Goal: Transaction & Acquisition: Purchase product/service

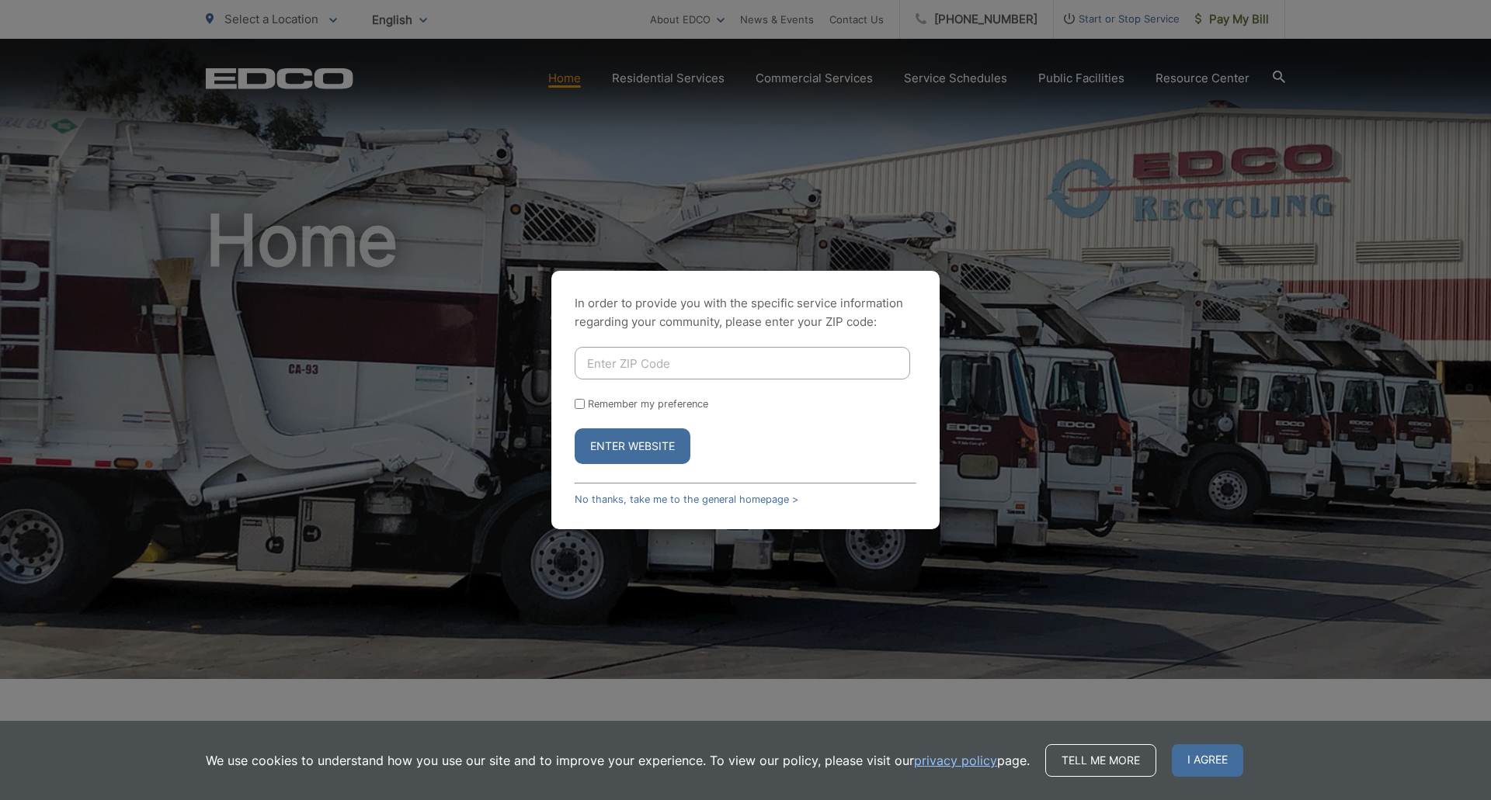
click at [640, 365] on input "Enter ZIP Code" at bounding box center [742, 363] width 335 height 33
type input "2"
type input "9"
type input "91942"
click at [623, 446] on button "Enter Website" at bounding box center [633, 447] width 116 height 36
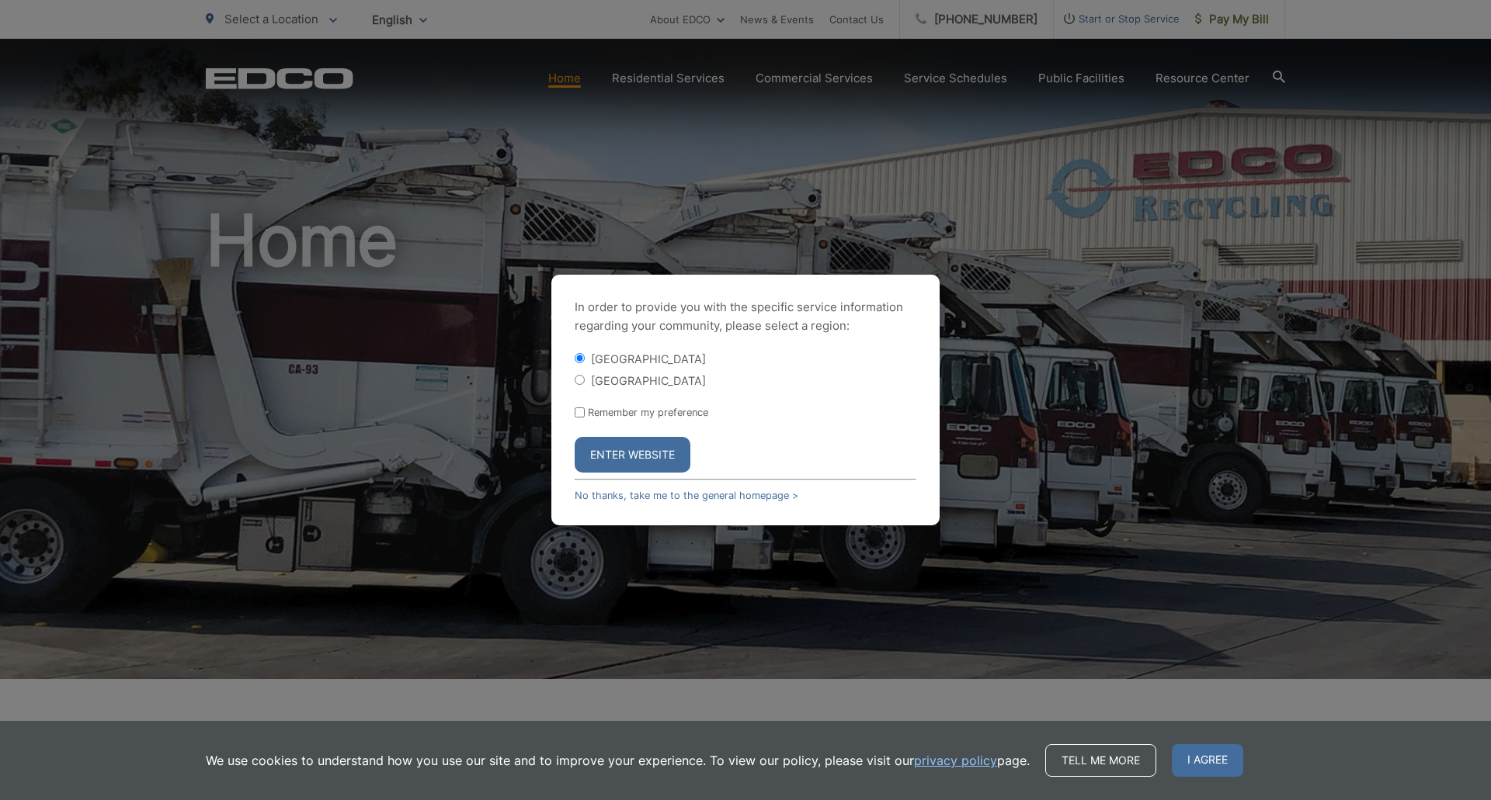
click at [616, 453] on button "Enter Website" at bounding box center [633, 455] width 116 height 36
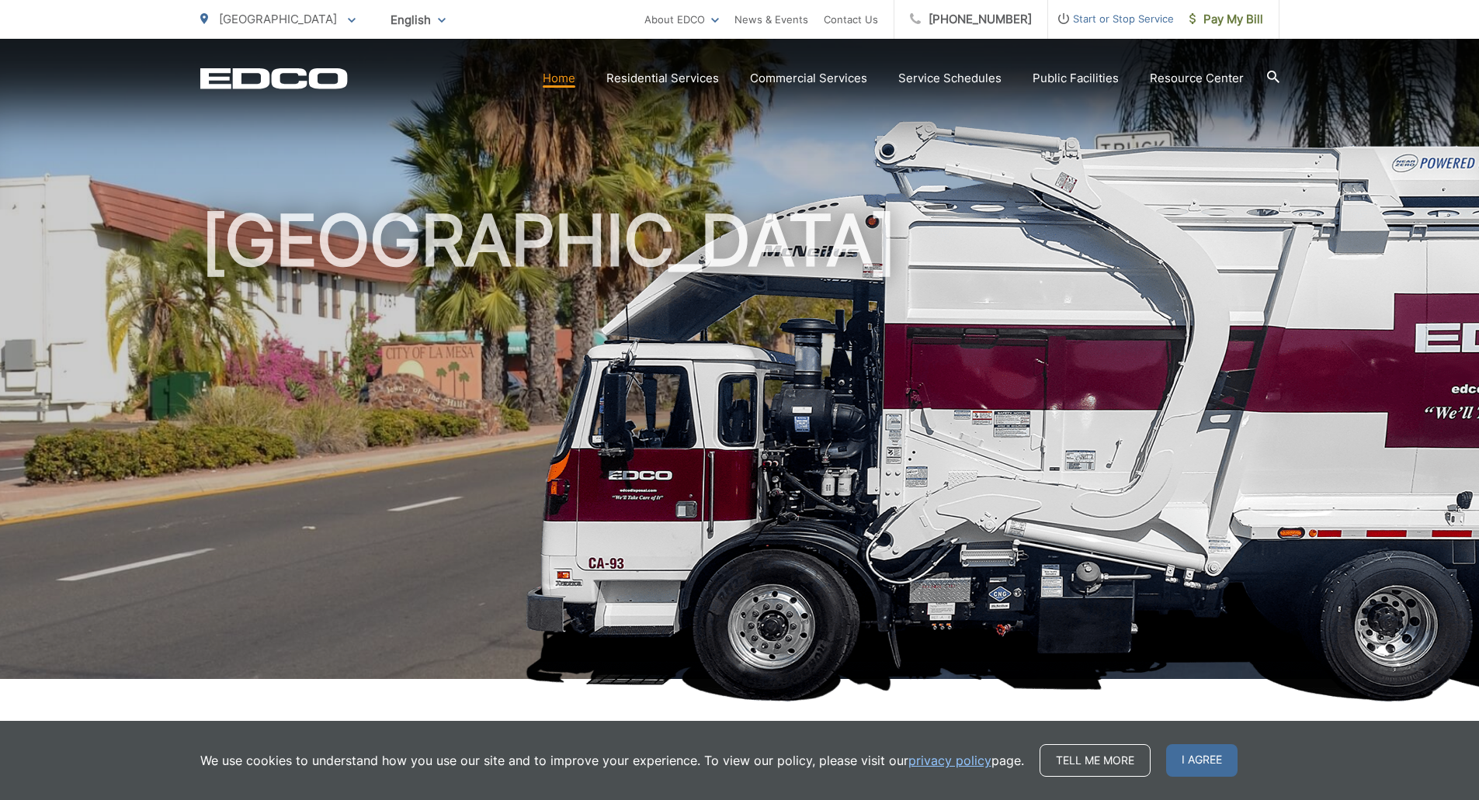
click at [379, 23] on span "English" at bounding box center [418, 19] width 78 height 27
click at [454, 22] on ul "La Mesa City To change your zip code, enter it below and press change. Change T…" at bounding box center [422, 19] width 444 height 39
click at [283, 15] on span "[GEOGRAPHIC_DATA]" at bounding box center [278, 19] width 118 height 15
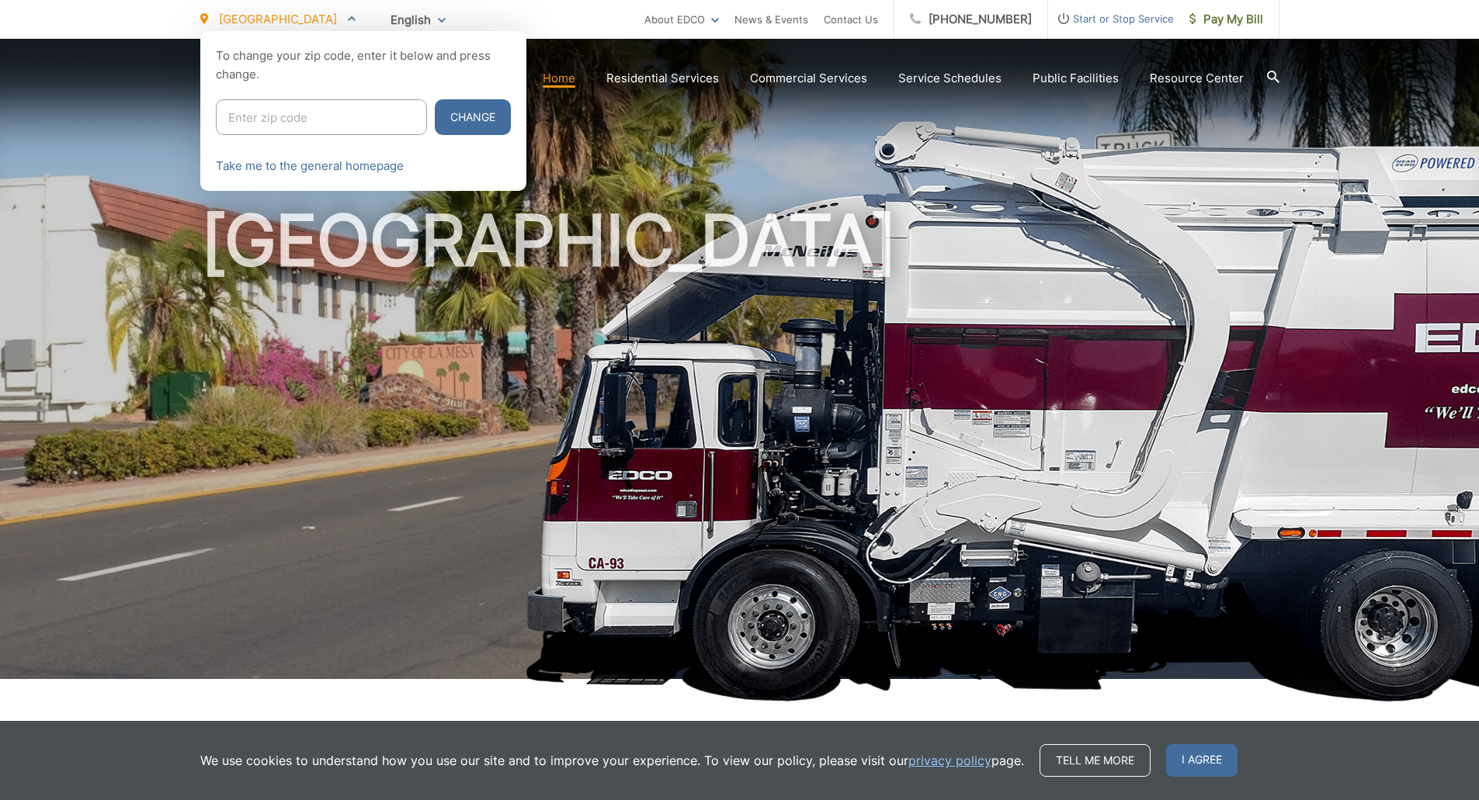
click at [603, 18] on ul "La Mesa City To change your zip code, enter it below and press change. Change T…" at bounding box center [422, 19] width 444 height 39
click at [372, 162] on link "Take me to the general homepage" at bounding box center [310, 166] width 188 height 19
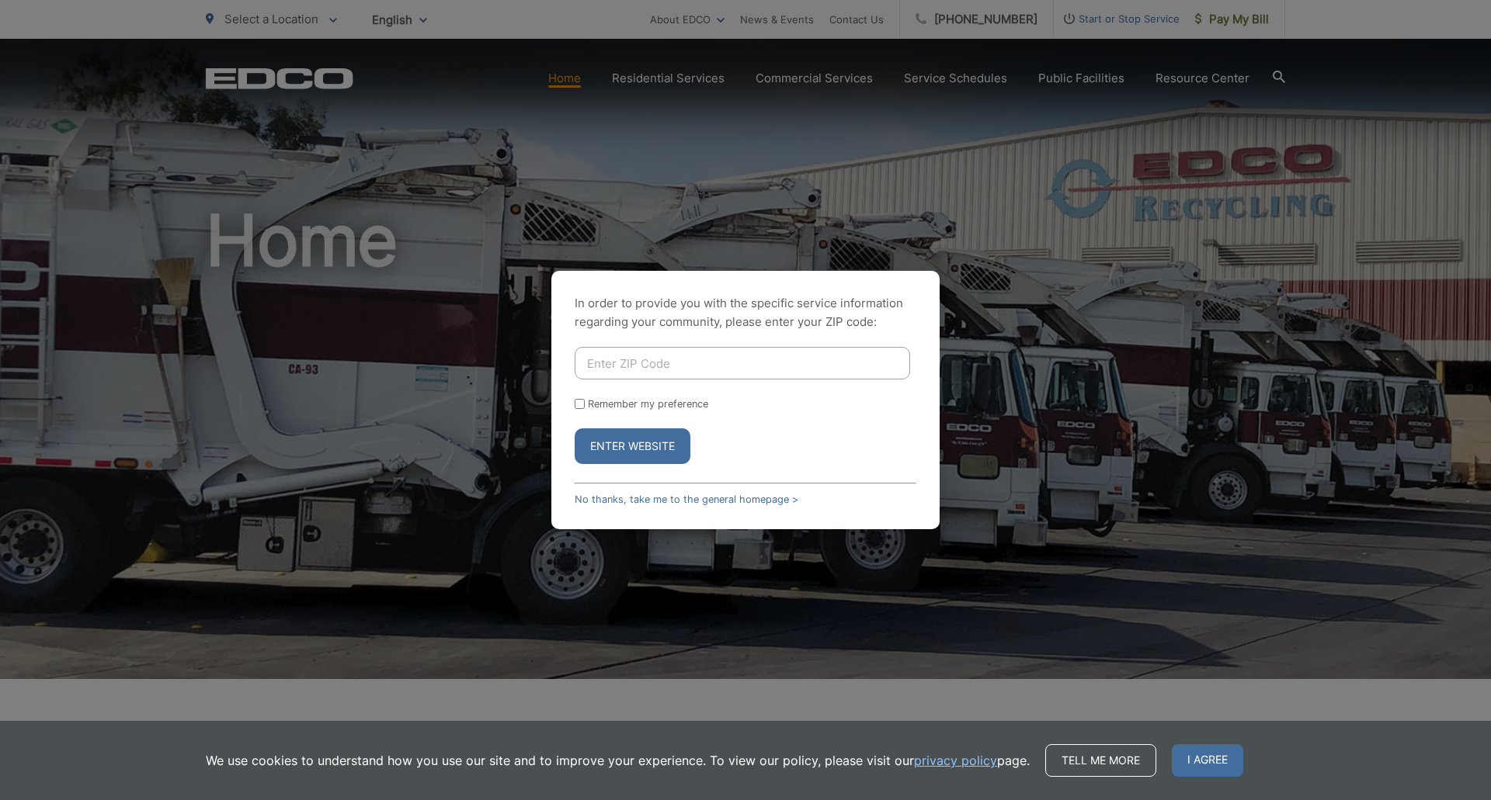
click at [654, 360] on input "Enter ZIP Code" at bounding box center [742, 363] width 335 height 33
type input "91942"
click at [658, 437] on button "Enter Website" at bounding box center [633, 447] width 116 height 36
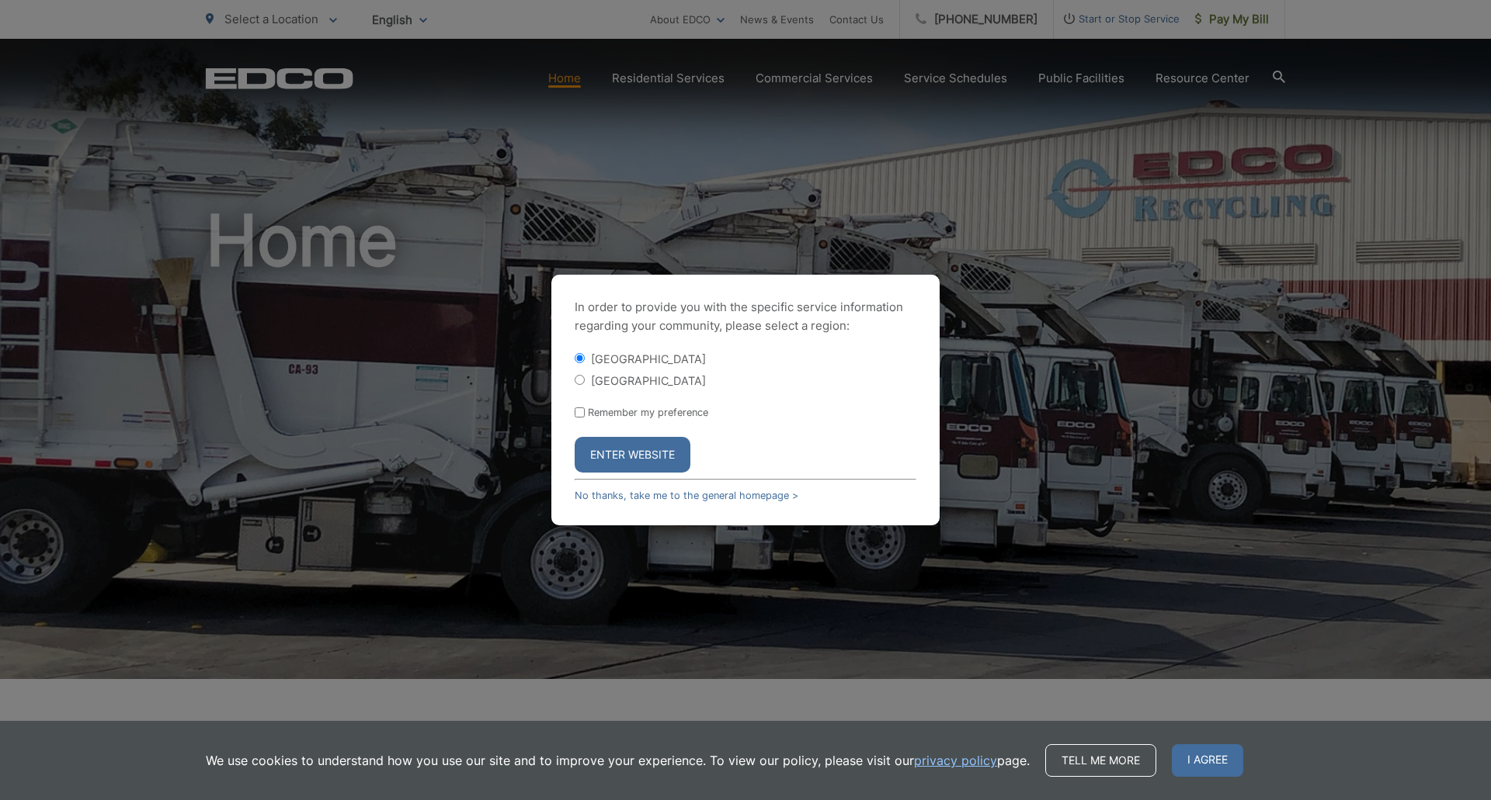
click at [662, 454] on button "Enter Website" at bounding box center [633, 455] width 116 height 36
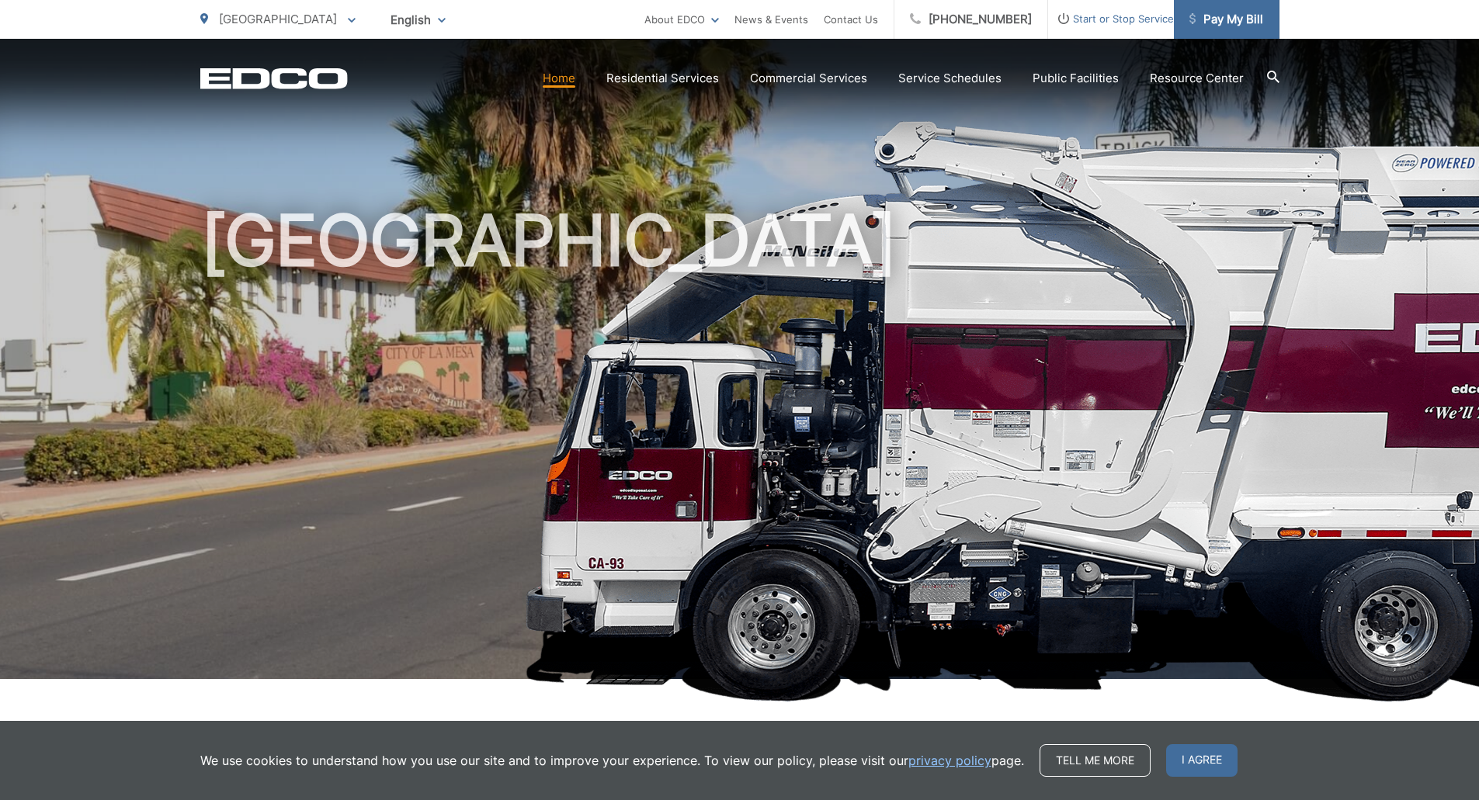
click at [1230, 19] on span "Pay My Bill" at bounding box center [1226, 19] width 74 height 19
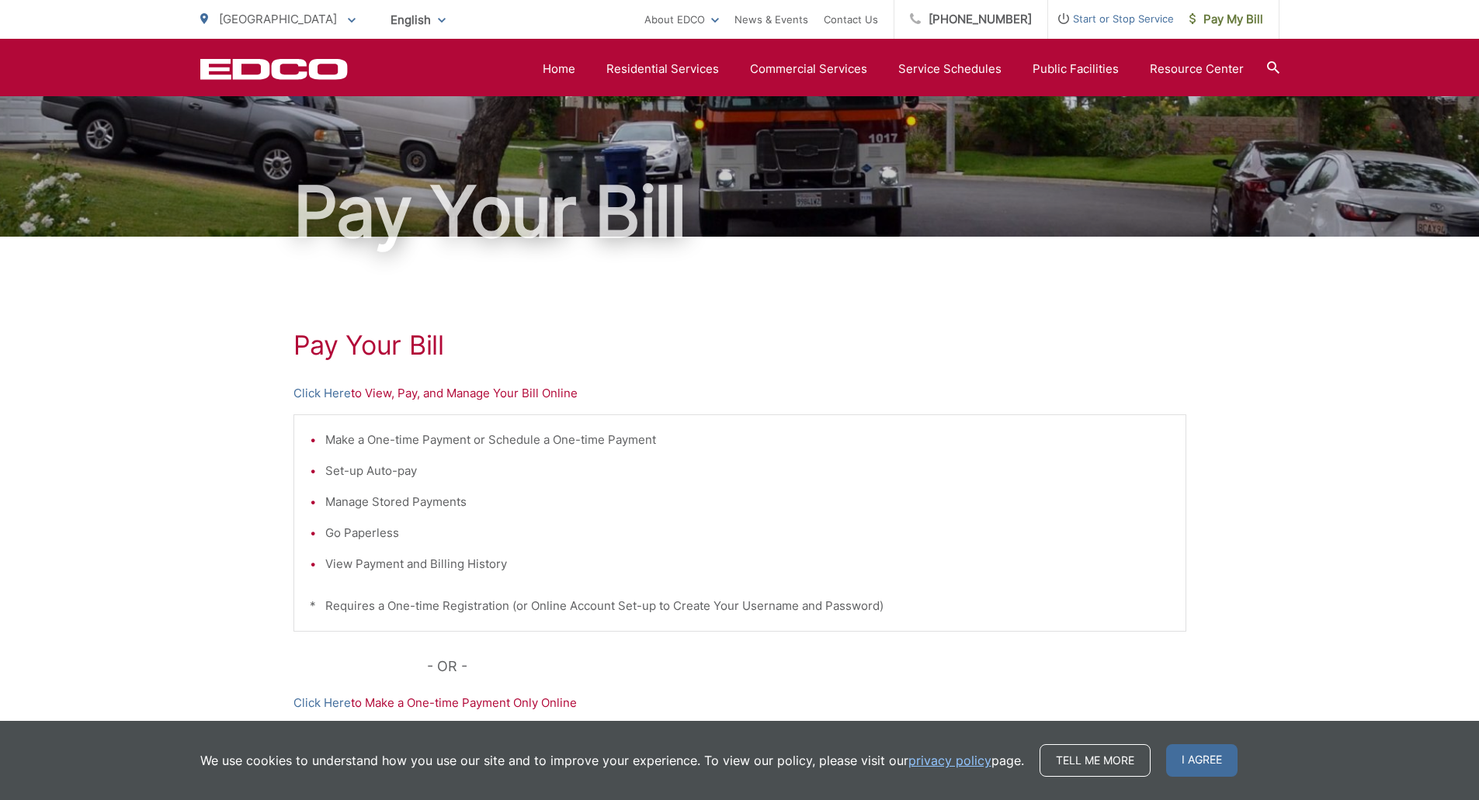
scroll to position [71, 0]
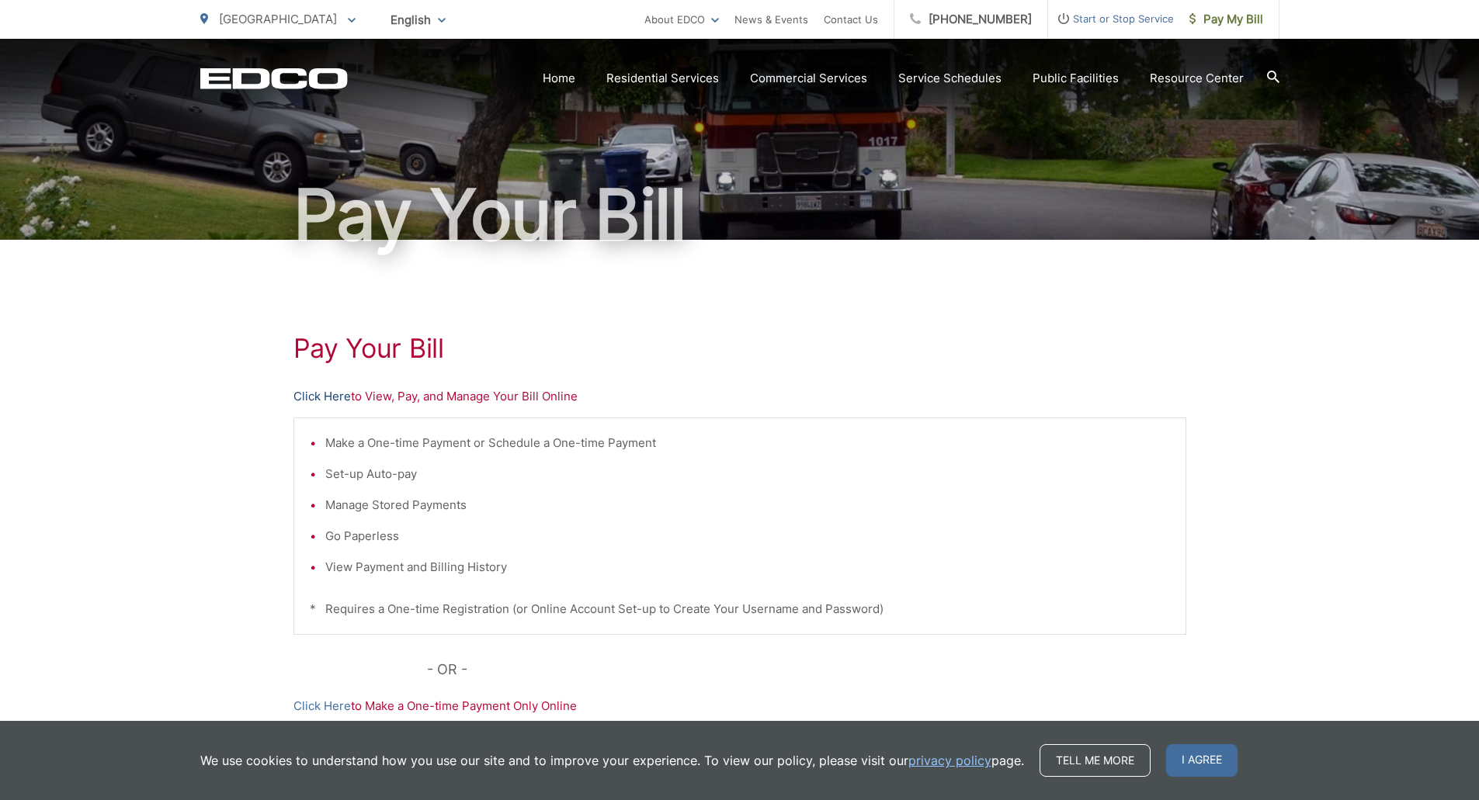
click at [302, 397] on link "Click Here" at bounding box center [321, 396] width 57 height 19
